Goal: Navigation & Orientation: Understand site structure

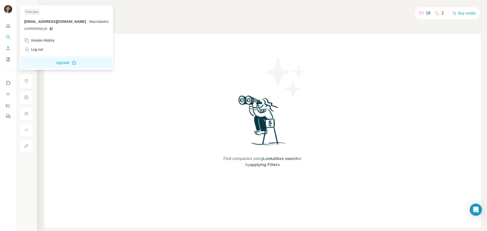
click at [10, 9] on img at bounding box center [8, 9] width 8 height 8
click at [163, 61] on div "Find companies using Lookalikes search or by applying Filters" at bounding box center [262, 131] width 437 height 194
click at [3, 8] on div at bounding box center [9, 10] width 15 height 17
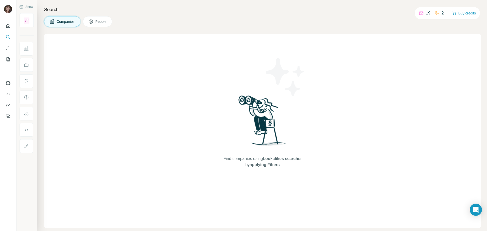
click at [9, 9] on img at bounding box center [8, 9] width 8 height 8
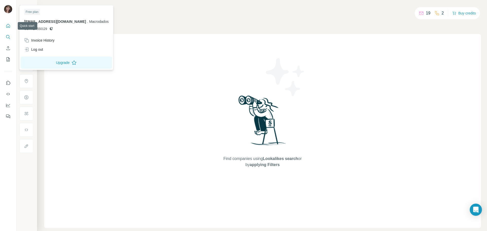
click at [11, 26] on button "Quick start" at bounding box center [8, 25] width 8 height 9
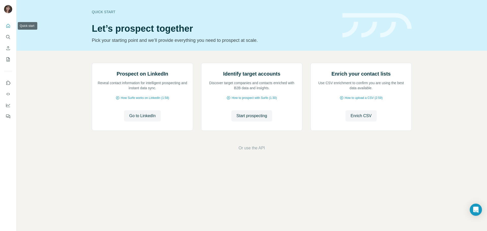
click at [10, 25] on icon "Quick start" at bounding box center [8, 25] width 5 height 5
click at [9, 25] on icon "Quick start" at bounding box center [8, 25] width 5 height 5
click at [9, 28] on icon "Quick start" at bounding box center [8, 26] width 4 height 4
